Goal: Transaction & Acquisition: Download file/media

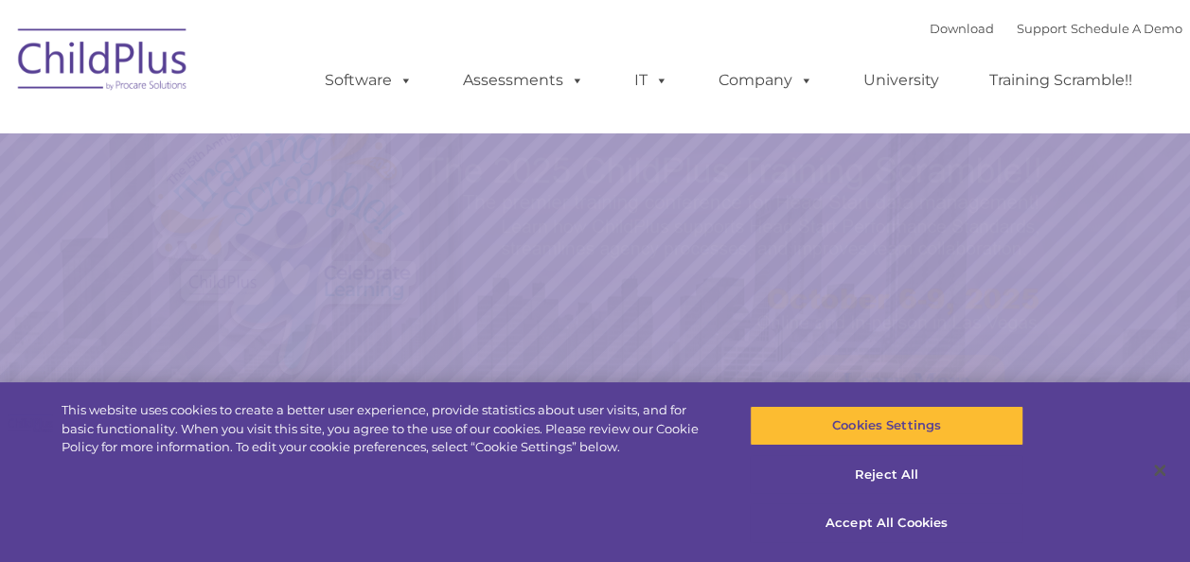
select select "MEDIUM"
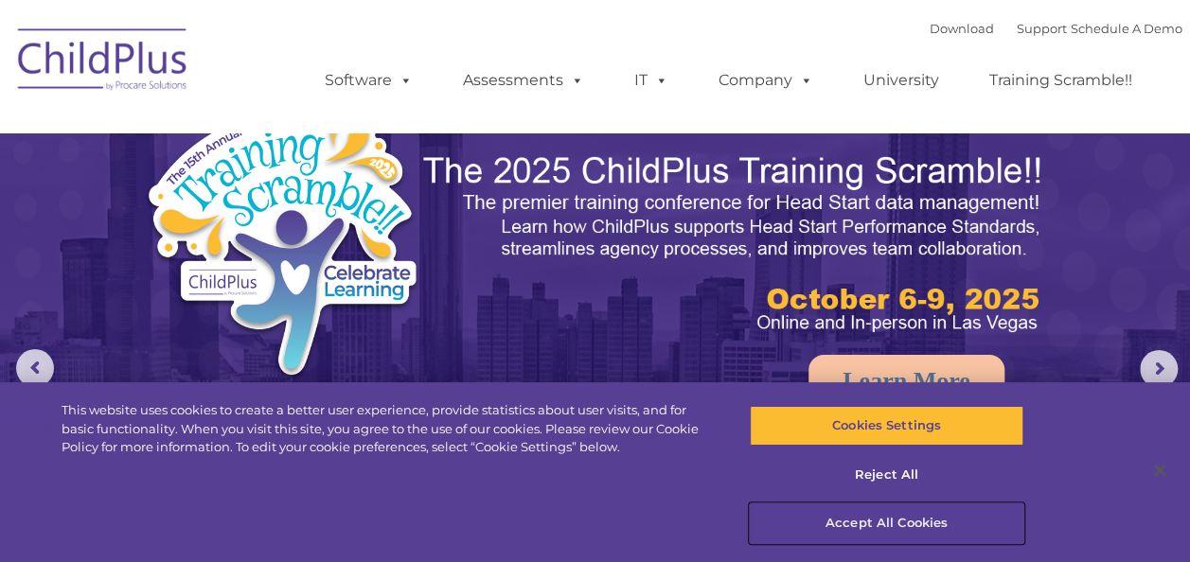
click at [846, 525] on button "Accept All Cookies" at bounding box center [887, 524] width 274 height 40
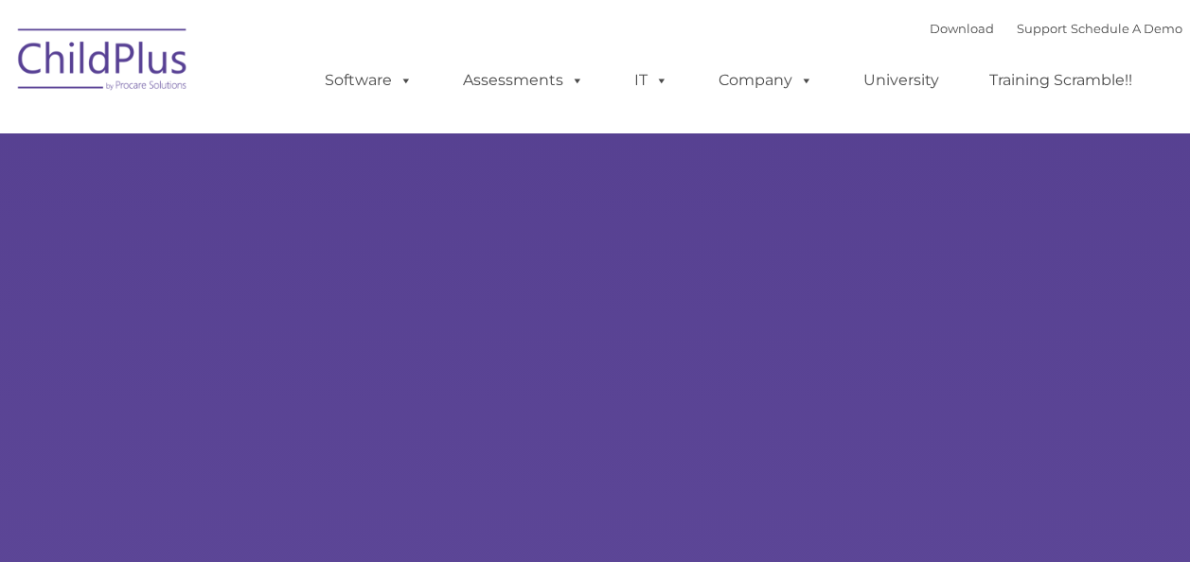
type input ""
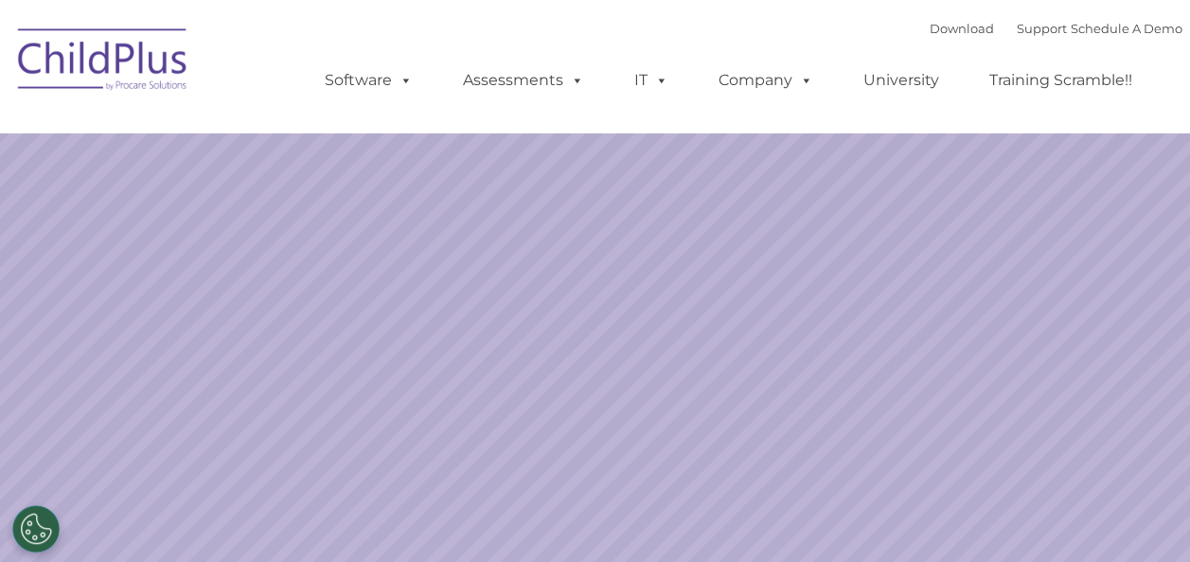
select select "MEDIUM"
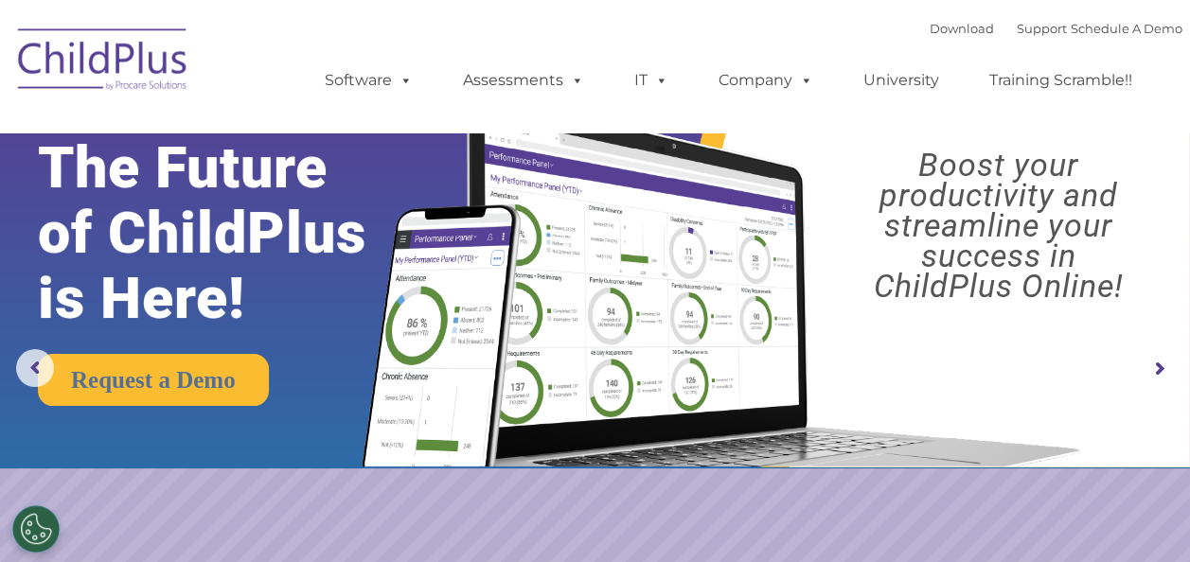
click at [930, 37] on div "Download Support | Schedule A Demo " at bounding box center [1056, 28] width 253 height 28
click at [930, 32] on link "Download" at bounding box center [962, 28] width 64 height 15
